Goal: Navigation & Orientation: Find specific page/section

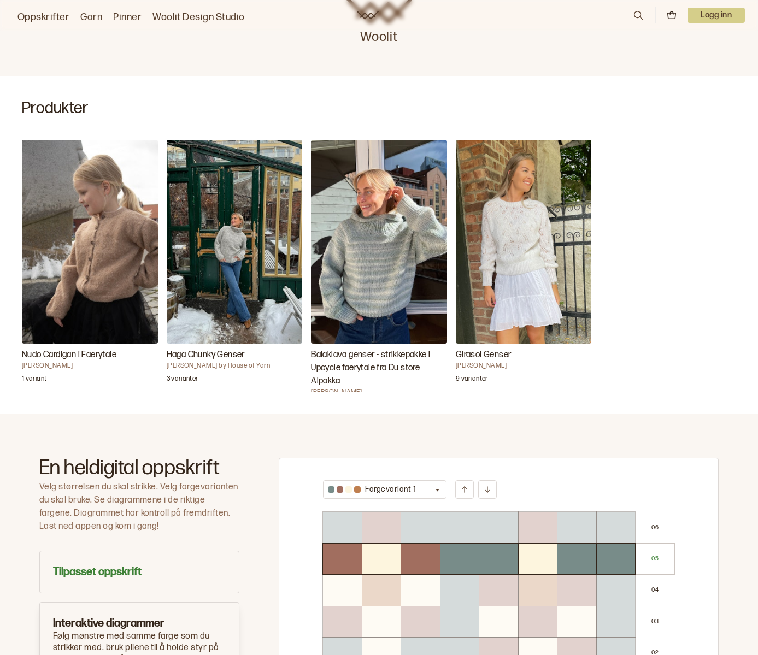
scroll to position [288, 0]
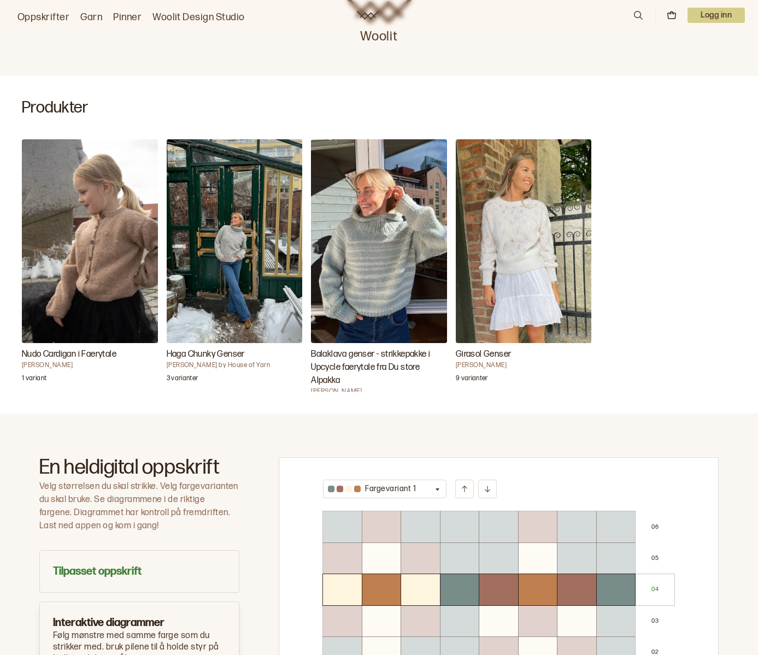
click at [88, 16] on link "Garn" at bounding box center [91, 17] width 22 height 15
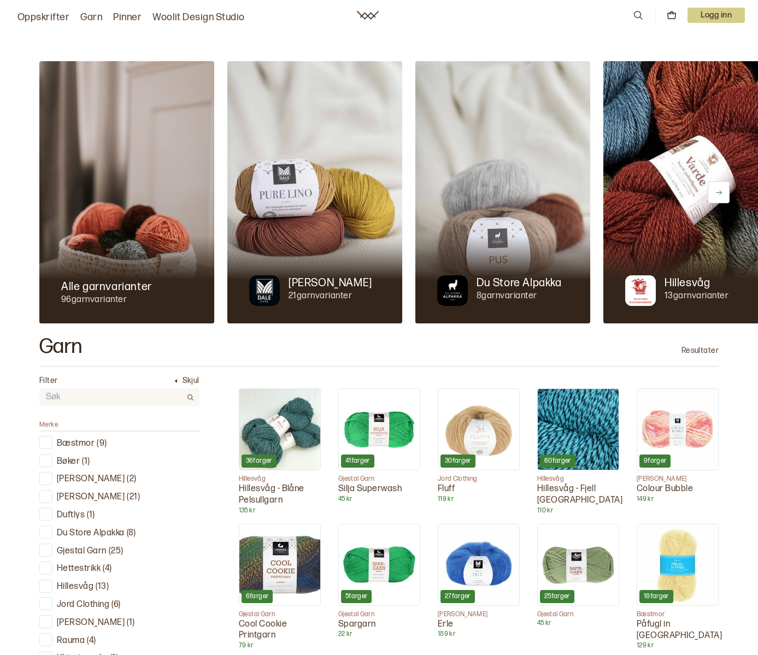
click at [91, 18] on link "Garn" at bounding box center [91, 17] width 22 height 15
click at [499, 275] on p "Du Store Alpakka" at bounding box center [518, 282] width 85 height 15
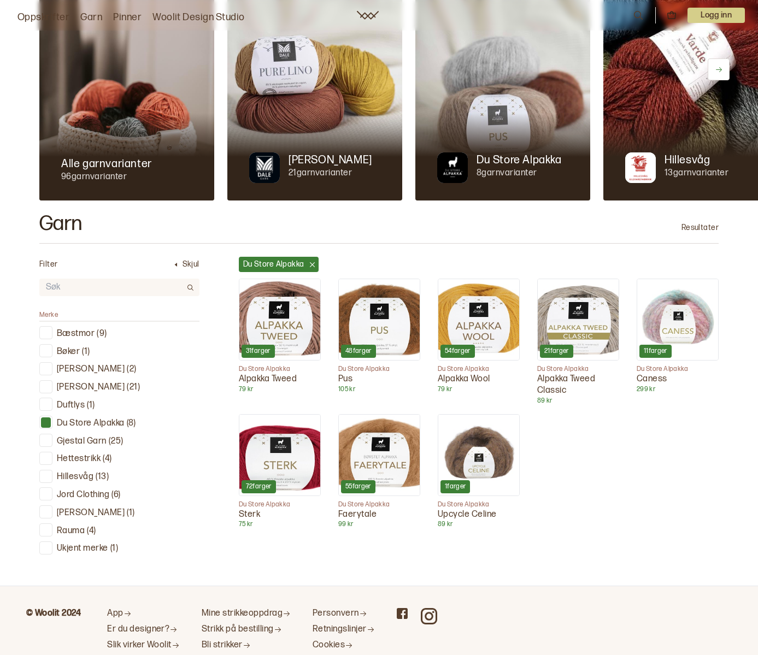
scroll to position [124, 0]
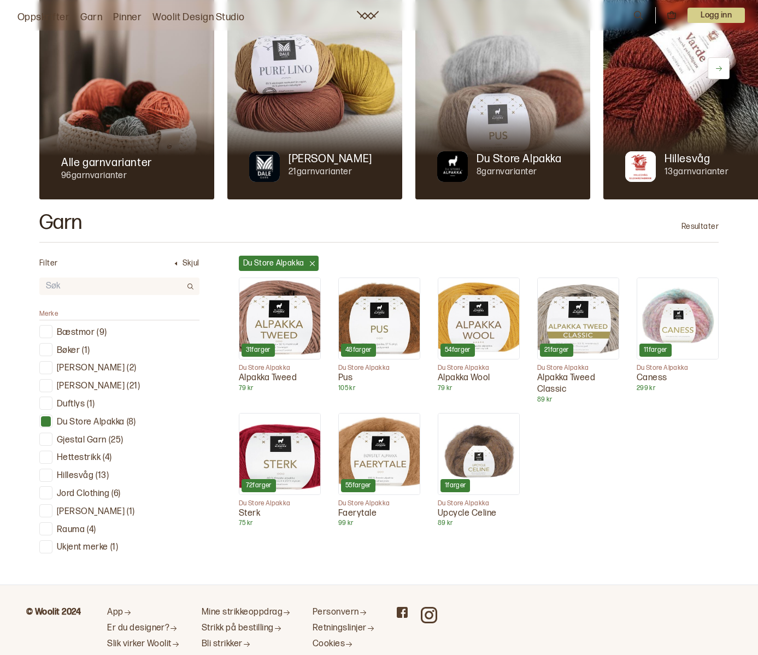
click at [389, 459] on img at bounding box center [379, 454] width 81 height 81
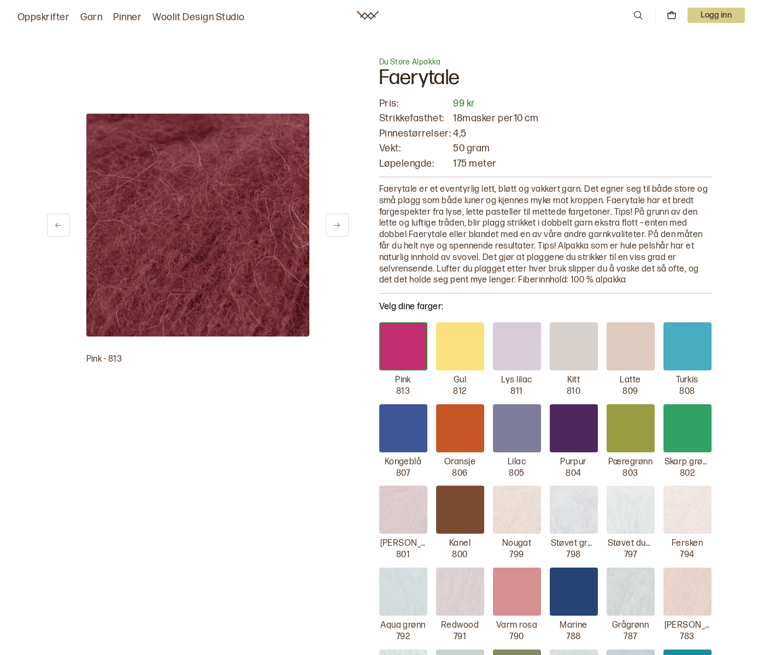
click at [53, 18] on link "Oppskrifter" at bounding box center [43, 17] width 52 height 15
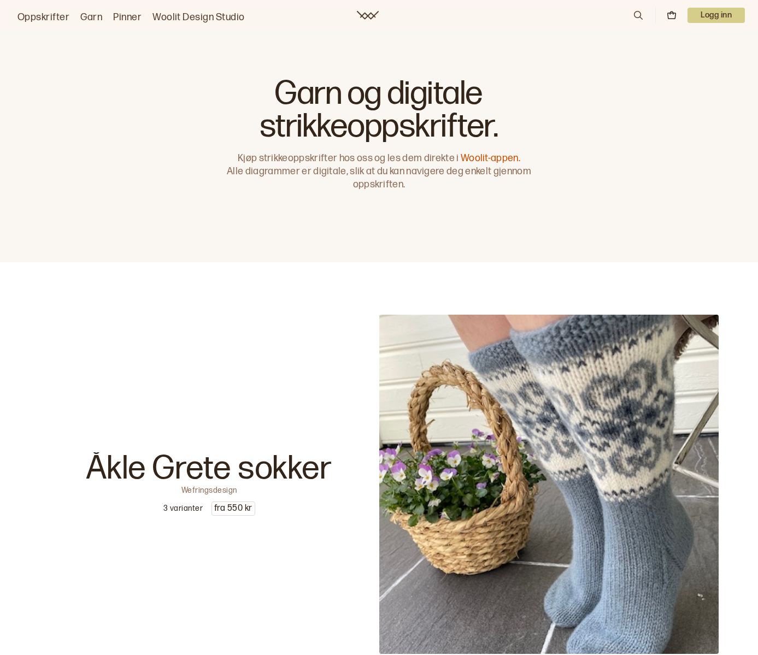
click at [93, 15] on link "Garn" at bounding box center [91, 17] width 22 height 15
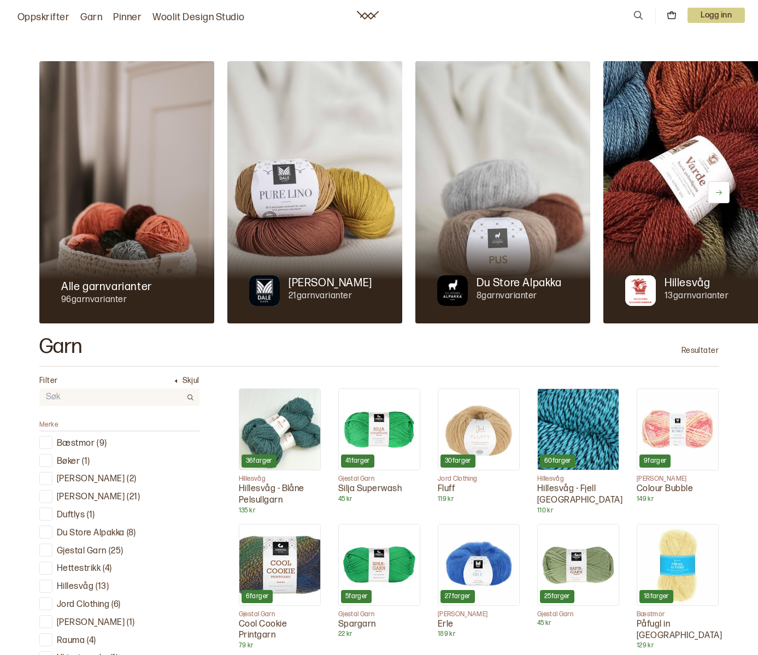
click at [32, 16] on link "Oppskrifter" at bounding box center [43, 17] width 52 height 15
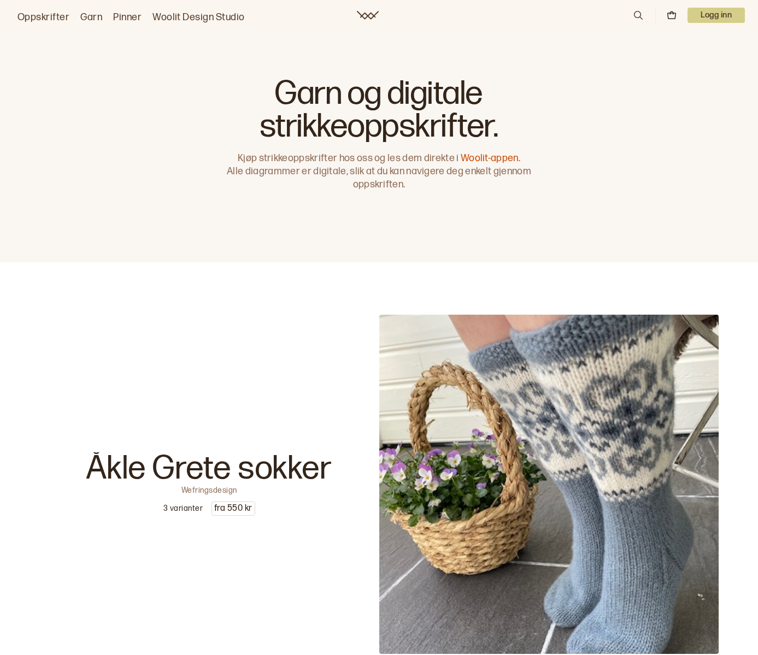
click at [33, 16] on link "Oppskrifter" at bounding box center [43, 17] width 52 height 15
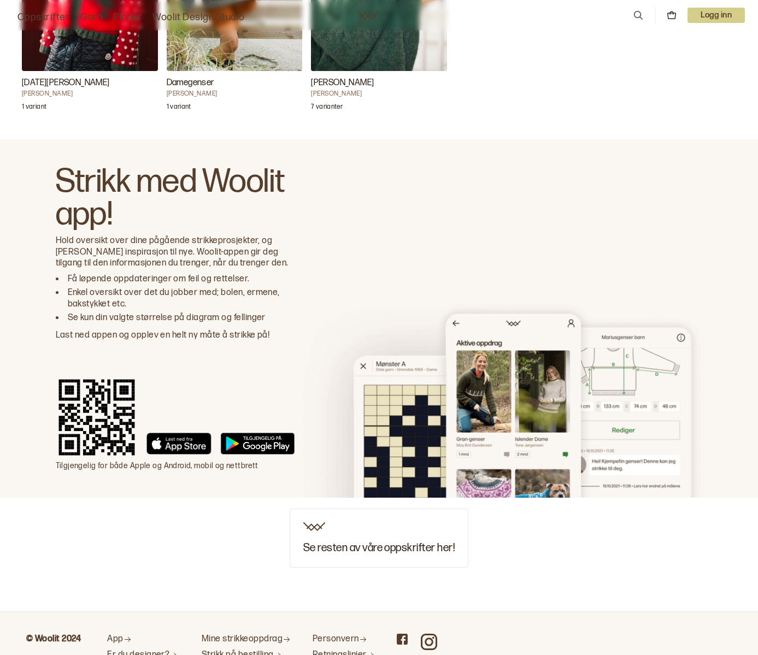
scroll to position [3456, 0]
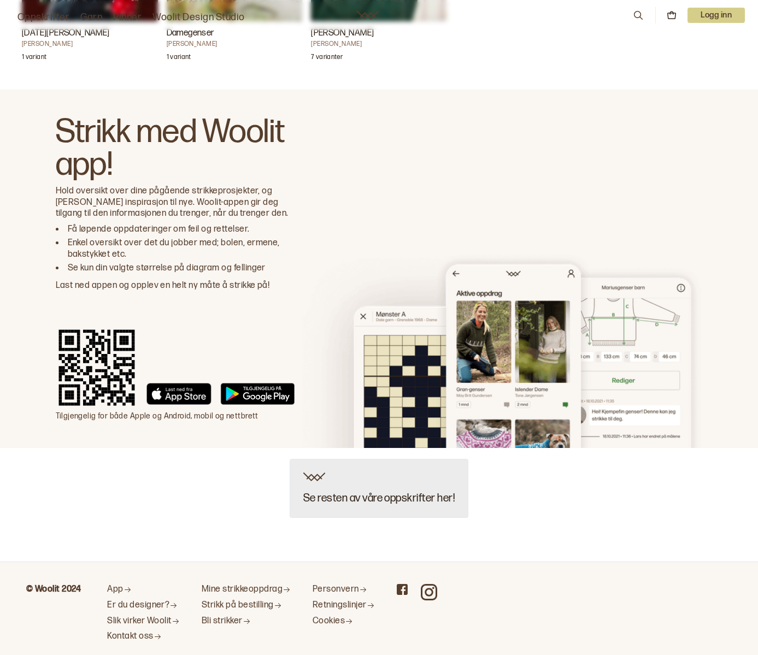
click at [348, 470] on div "Se resten av våre oppskrifter her!" at bounding box center [379, 488] width 179 height 59
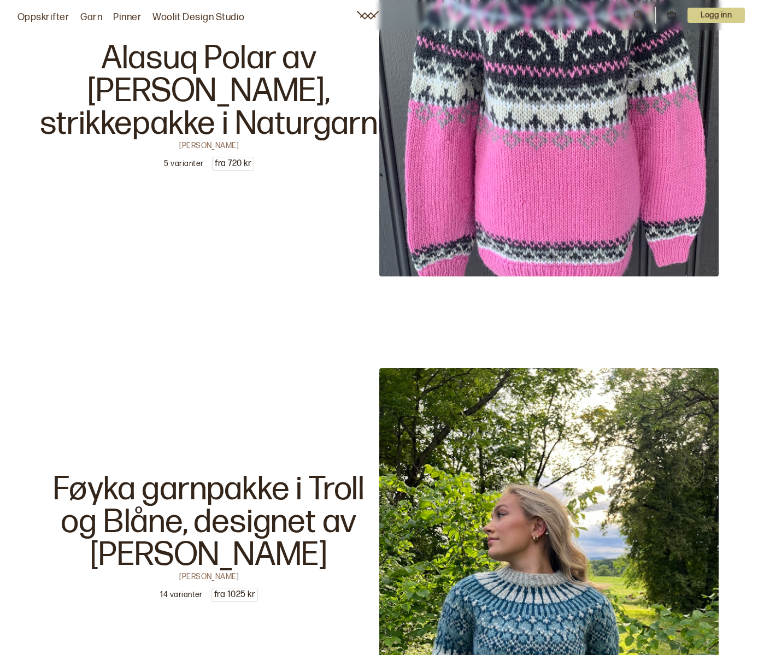
scroll to position [2358, 0]
